Goal: Transaction & Acquisition: Purchase product/service

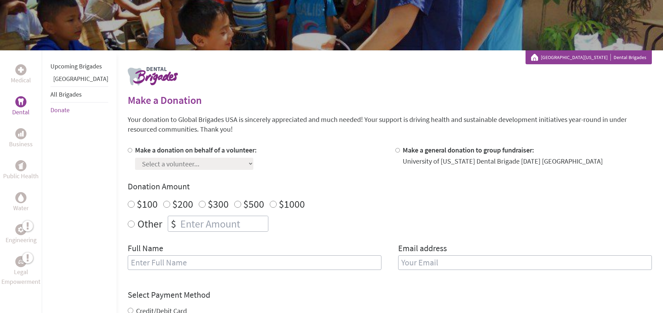
scroll to position [104, 0]
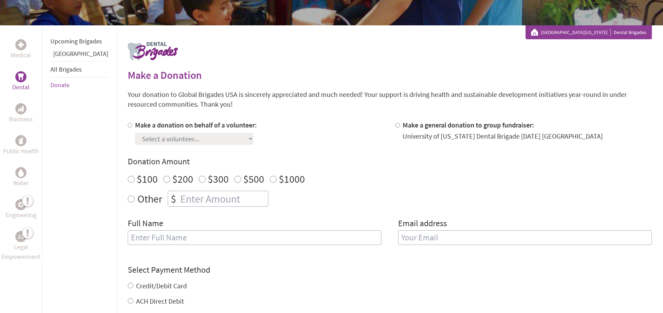
click at [135, 123] on label "Make a donation on behalf of a volunteer:" at bounding box center [196, 125] width 122 height 9
click at [132, 123] on input "Make a donation on behalf of a volunteer:" at bounding box center [130, 125] width 5 height 5
radio input "true"
click at [163, 141] on select "Select a volunteer... [PERSON_NAME] [PERSON_NAME] [PERSON_NAME] [PERSON_NAME] […" at bounding box center [194, 139] width 118 height 12
select select "A1D3475C-9003-11F0-9E6E-42010A400005"
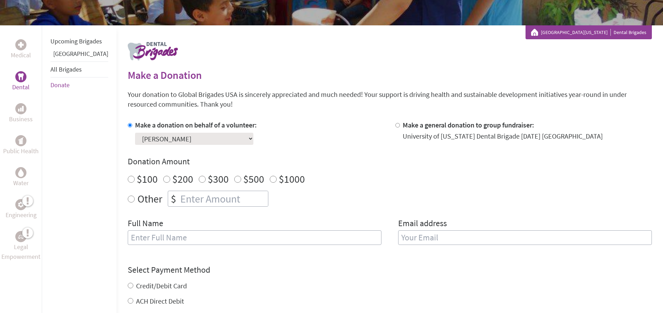
click at [135, 133] on select "Select a volunteer... [PERSON_NAME] [PERSON_NAME] [PERSON_NAME] [PERSON_NAME] […" at bounding box center [194, 139] width 118 height 12
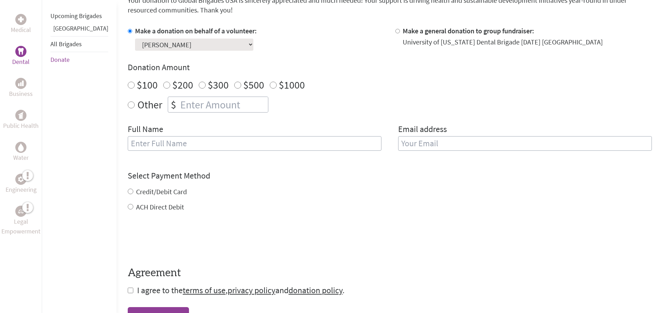
scroll to position [209, 0]
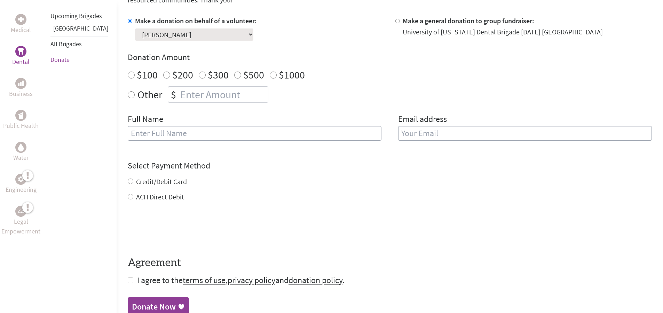
click at [112, 95] on div "Medical Dental Business Public Health Water Engineering Legal Empowerment Upcom…" at bounding box center [331, 124] width 663 height 407
click at [137, 98] on label "Other" at bounding box center [149, 95] width 25 height 16
click at [135, 98] on input "Other" at bounding box center [131, 94] width 7 height 7
radio input "true"
drag, startPoint x: 192, startPoint y: 108, endPoint x: 190, endPoint y: 104, distance: 4.7
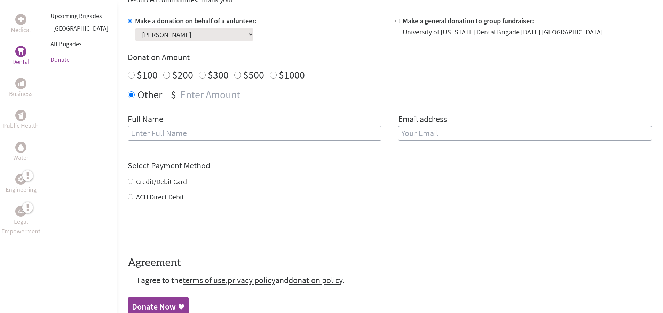
click at [192, 108] on div "Make a donation on behalf of a volunteer: Select a volunteer... [PERSON_NAME] […" at bounding box center [390, 82] width 524 height 133
click at [187, 97] on input "number" at bounding box center [223, 94] width 89 height 15
type input "150000"
click at [181, 132] on input "text" at bounding box center [255, 133] width 254 height 15
click at [313, 255] on form "Make a donation on behalf of a volunteer: Select a volunteer... [PERSON_NAME] […" at bounding box center [390, 151] width 524 height 270
